Goal: Information Seeking & Learning: Learn about a topic

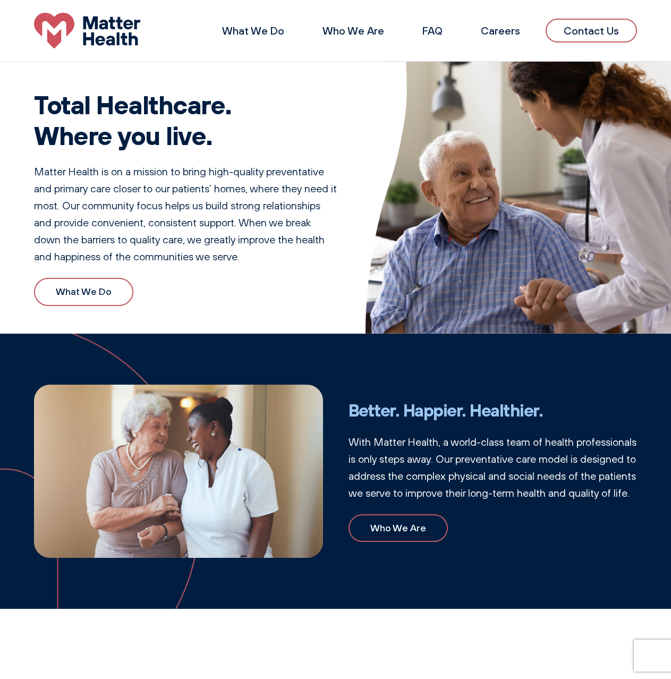
click at [249, 23] on li "What We Do" at bounding box center [253, 30] width 88 height 25
click at [249, 40] on li "What We Do" at bounding box center [253, 30] width 88 height 25
click at [252, 36] on link "What We Do" at bounding box center [253, 30] width 62 height 13
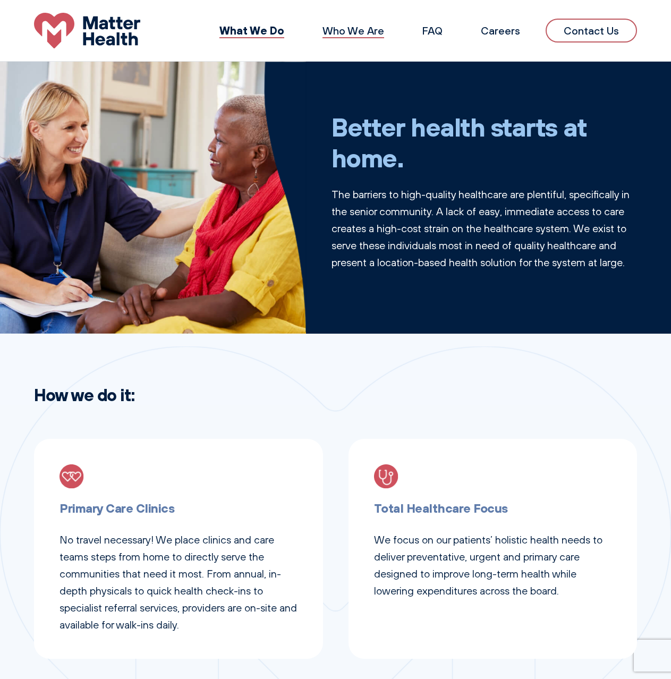
click at [367, 32] on link "Who We Are" at bounding box center [353, 30] width 62 height 13
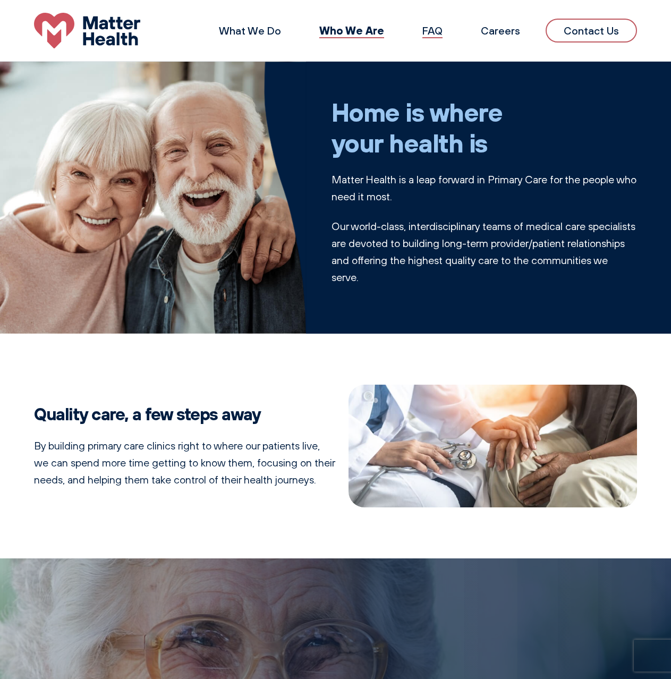
click at [433, 34] on link "FAQ" at bounding box center [432, 30] width 20 height 13
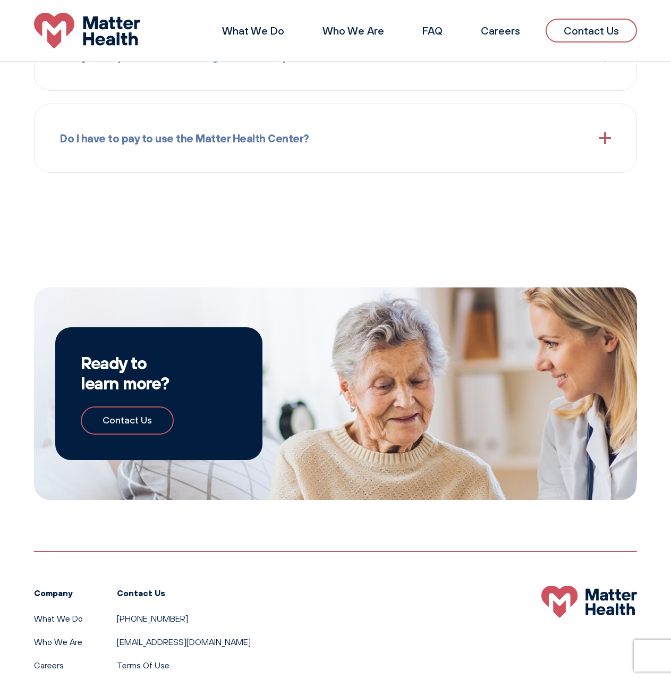
scroll to position [1288, 0]
